Goal: Task Accomplishment & Management: Use online tool/utility

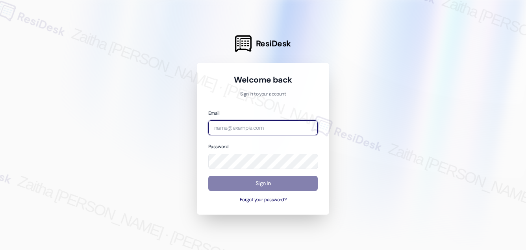
click at [242, 134] on input "email" at bounding box center [262, 128] width 109 height 15
type input "automated-surveys-grant_main-zaitha.mae.garcia@grant_main.com"
